Goal: Find specific page/section: Find specific page/section

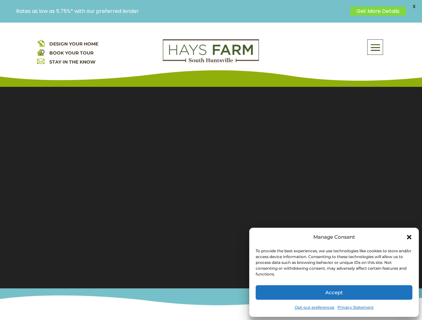
click at [407, 236] on icon "Close dialog" at bounding box center [408, 236] width 5 height 5
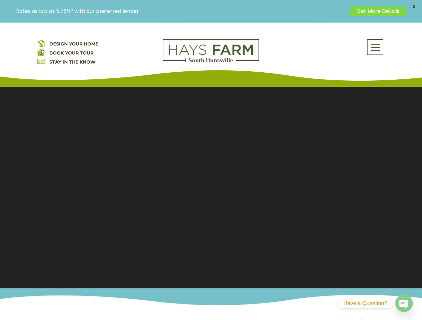
click at [373, 46] on span at bounding box center [374, 47] width 15 height 15
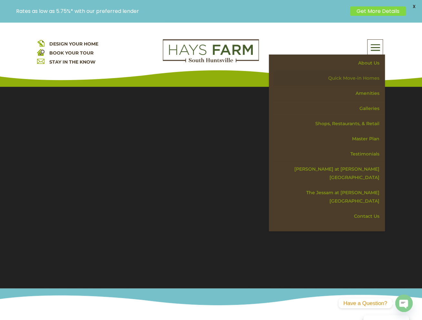
click at [376, 76] on link "Quick Move-in Homes" at bounding box center [328, 78] width 111 height 15
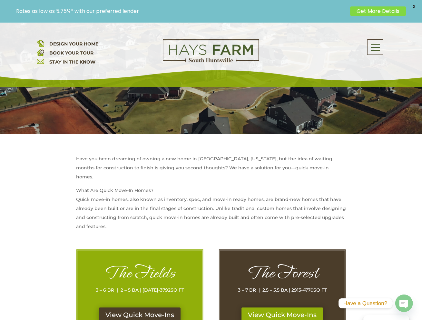
scroll to position [290, 0]
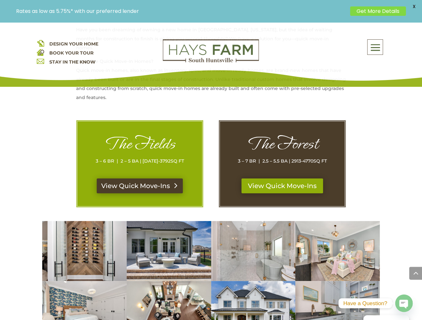
click at [154, 178] on link "View Quick Move-Ins" at bounding box center [140, 185] width 86 height 15
